Goal: Task Accomplishment & Management: Manage account settings

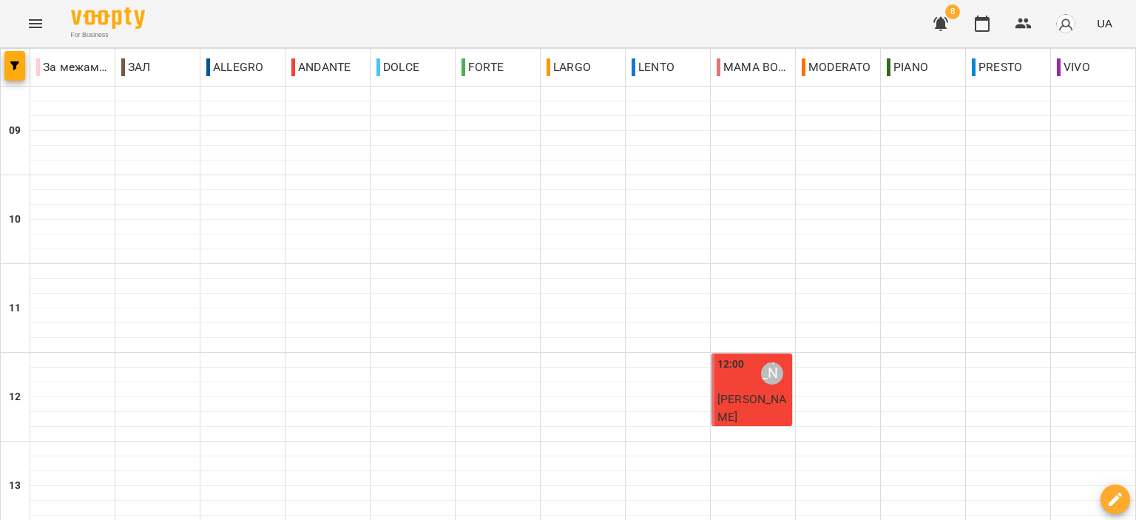
scroll to position [591, 0]
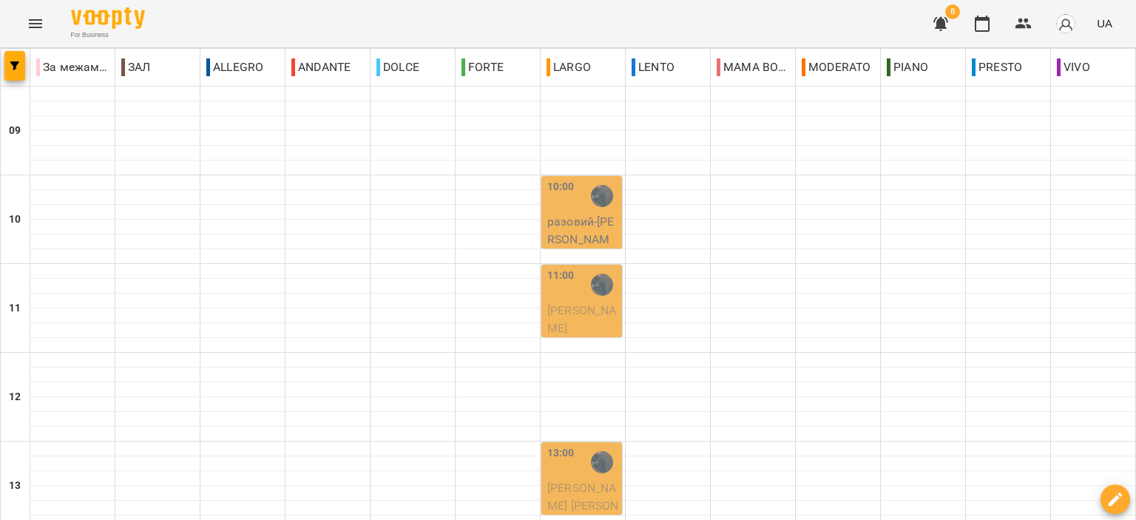
scroll to position [0, 0]
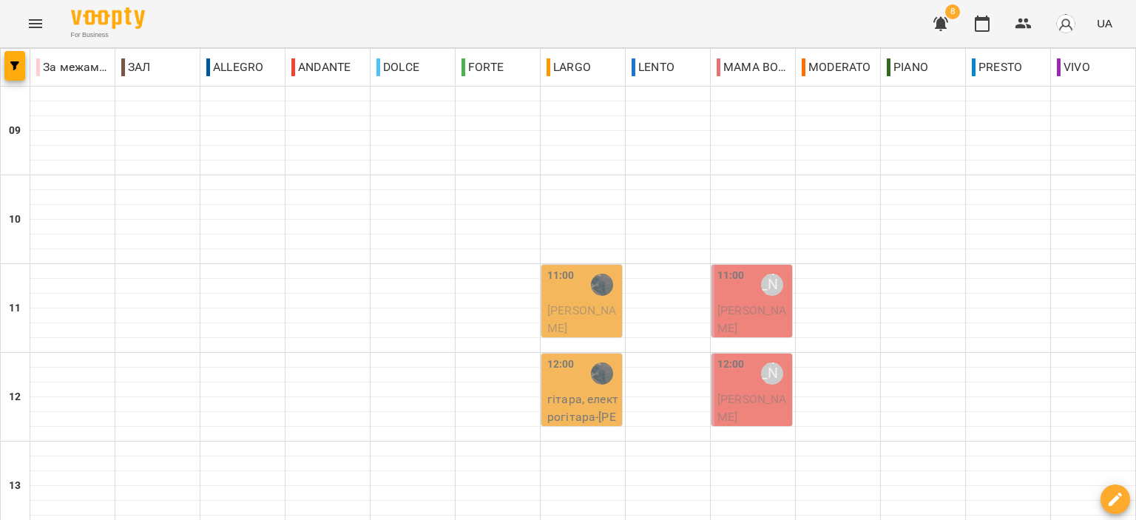
scroll to position [655, 0]
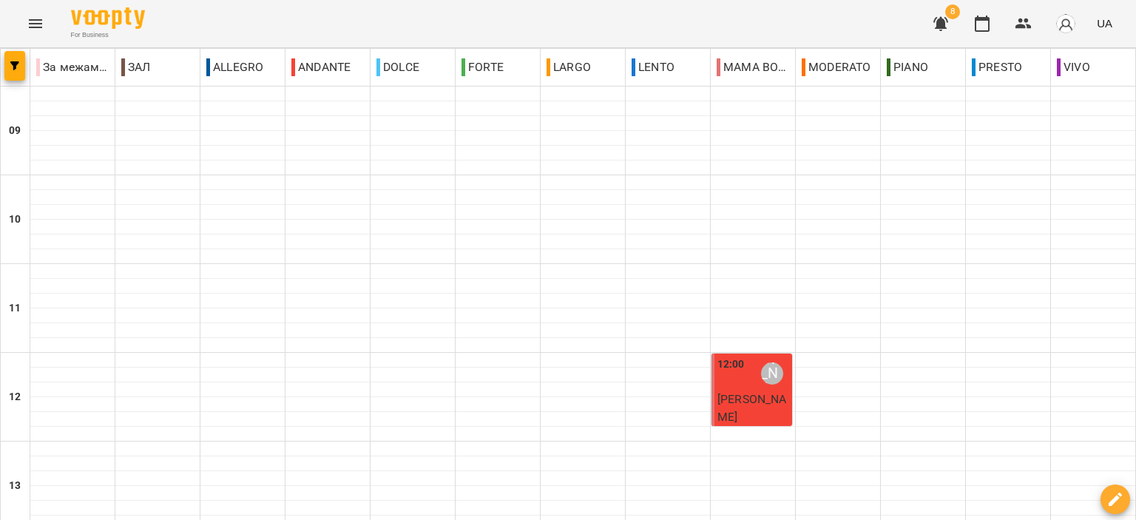
click at [952, 14] on span "8" at bounding box center [952, 11] width 15 height 15
click at [933, 27] on icon "button" at bounding box center [941, 24] width 18 height 18
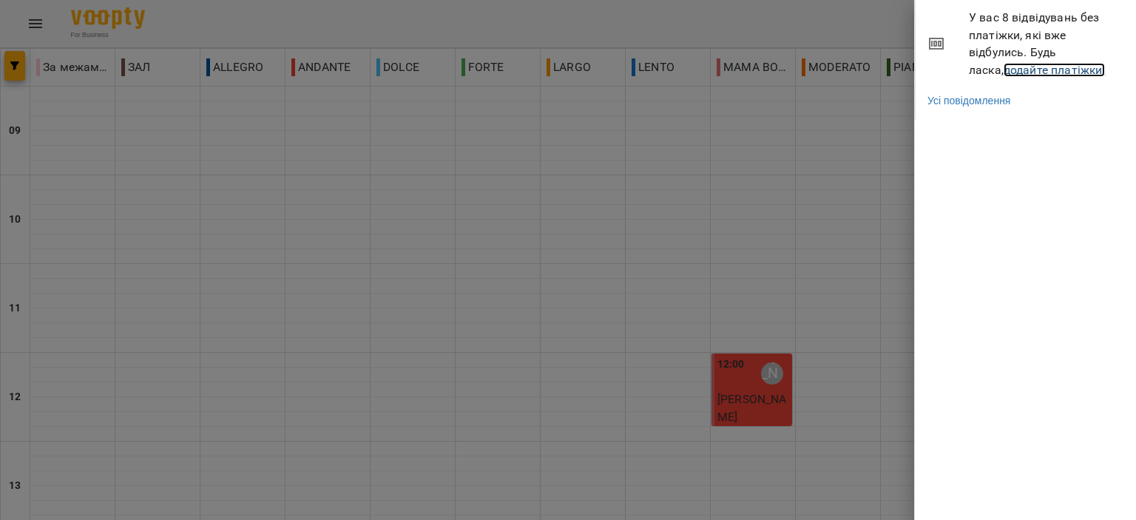
click at [1035, 65] on link "додайте платіжки!" at bounding box center [1054, 70] width 102 height 14
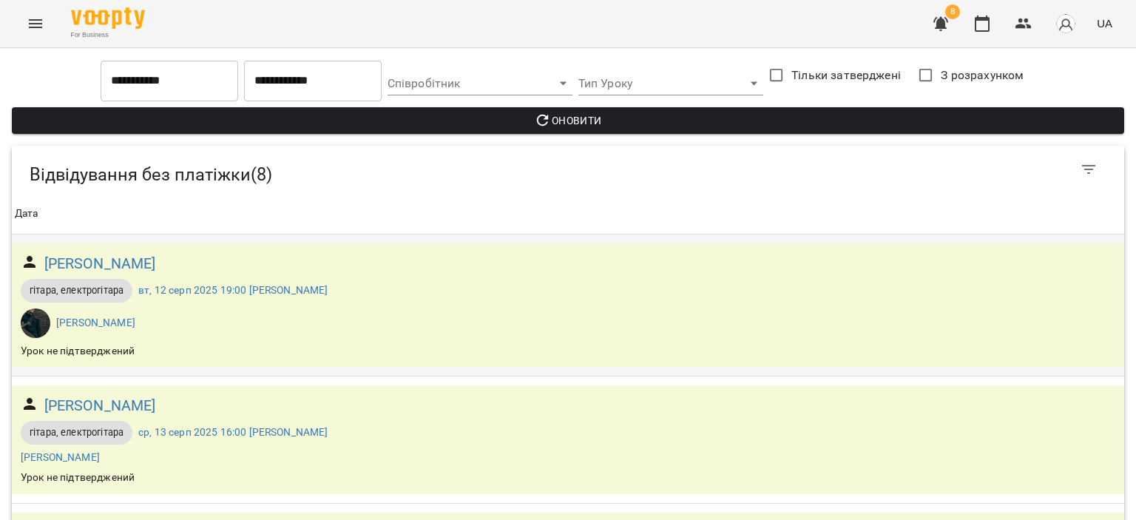
scroll to position [781, 0]
click at [986, 13] on button "button" at bounding box center [981, 23] width 35 height 35
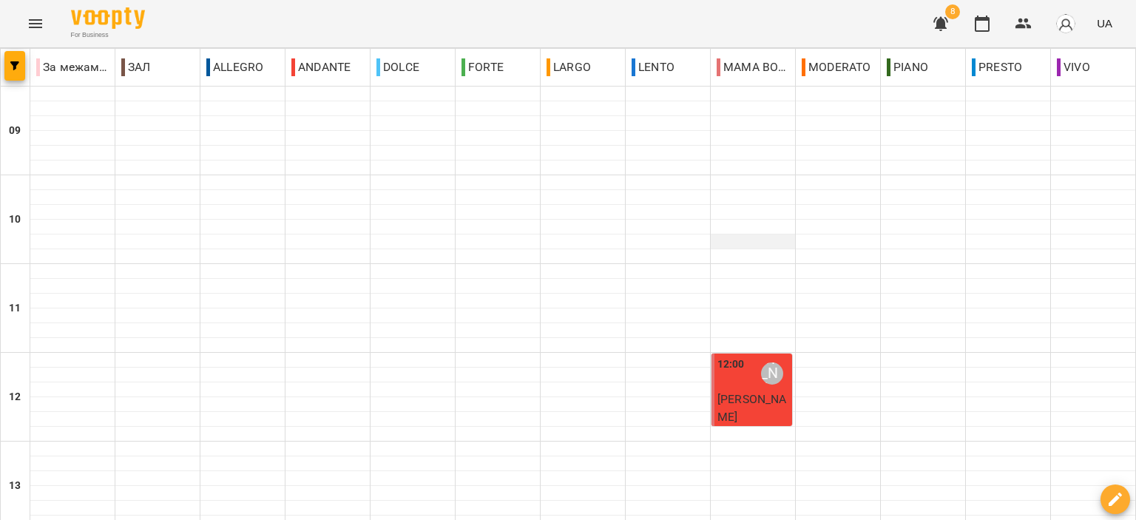
scroll to position [665, 0]
